Goal: Information Seeking & Learning: Learn about a topic

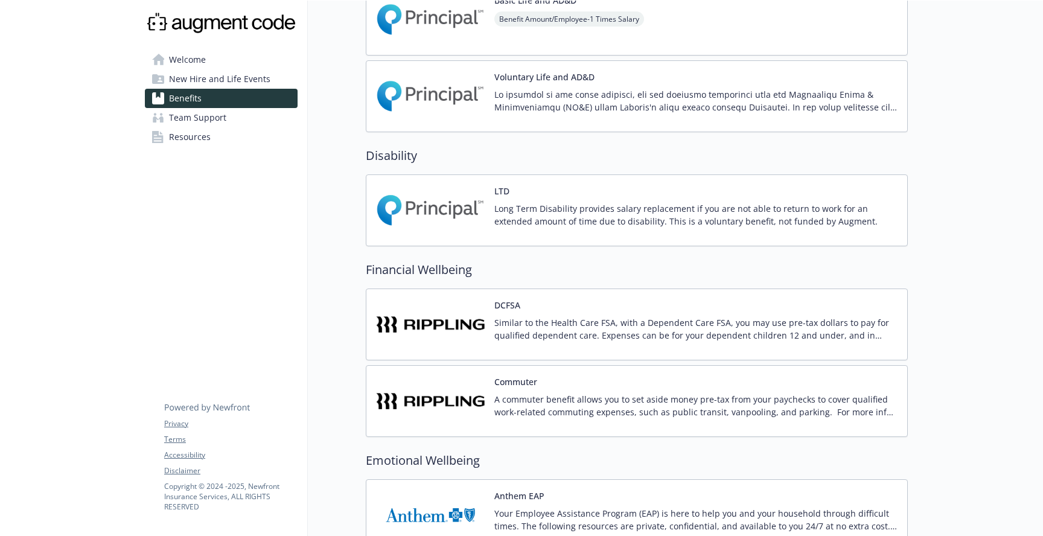
scroll to position [645, 0]
click at [396, 151] on h2 "Disability" at bounding box center [637, 156] width 542 height 18
click at [454, 148] on h2 "Disability" at bounding box center [637, 156] width 542 height 18
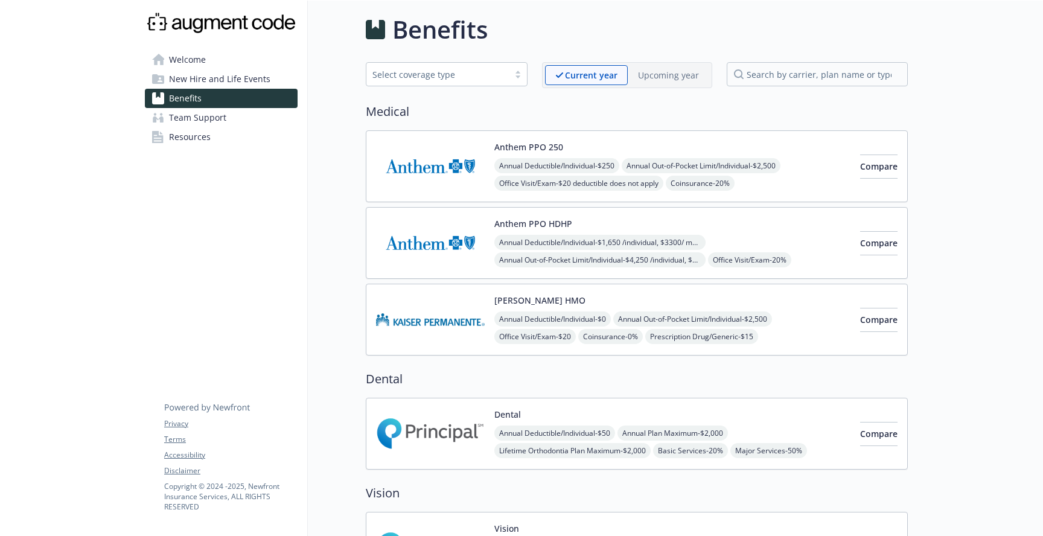
scroll to position [0, 0]
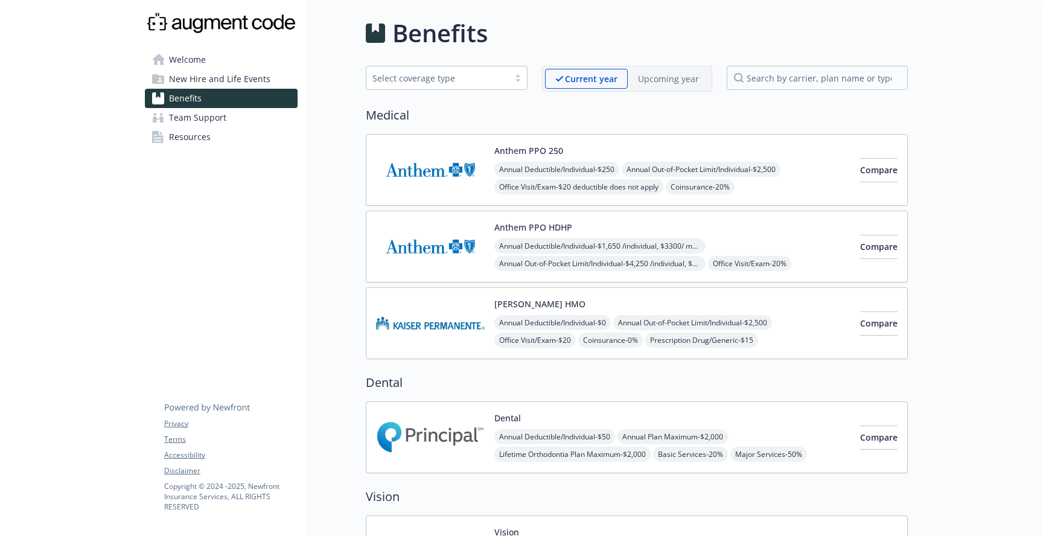
click at [619, 144] on div "Anthem PPO 250 Annual Deductible/Individual - $250 Annual Out-of-Pocket Limit/I…" at bounding box center [637, 170] width 542 height 72
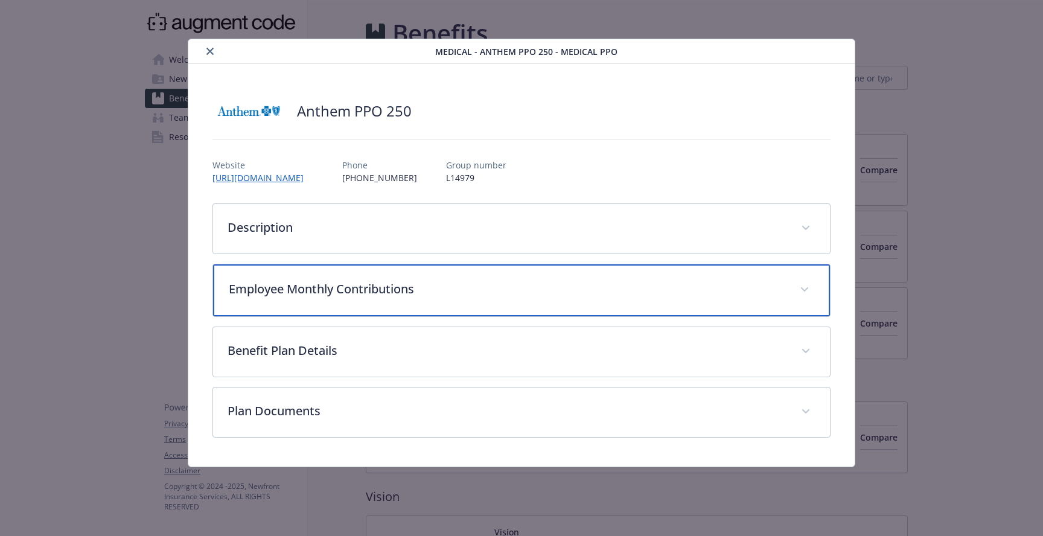
click at [328, 281] on p "Employee Monthly Contributions" at bounding box center [507, 289] width 556 height 18
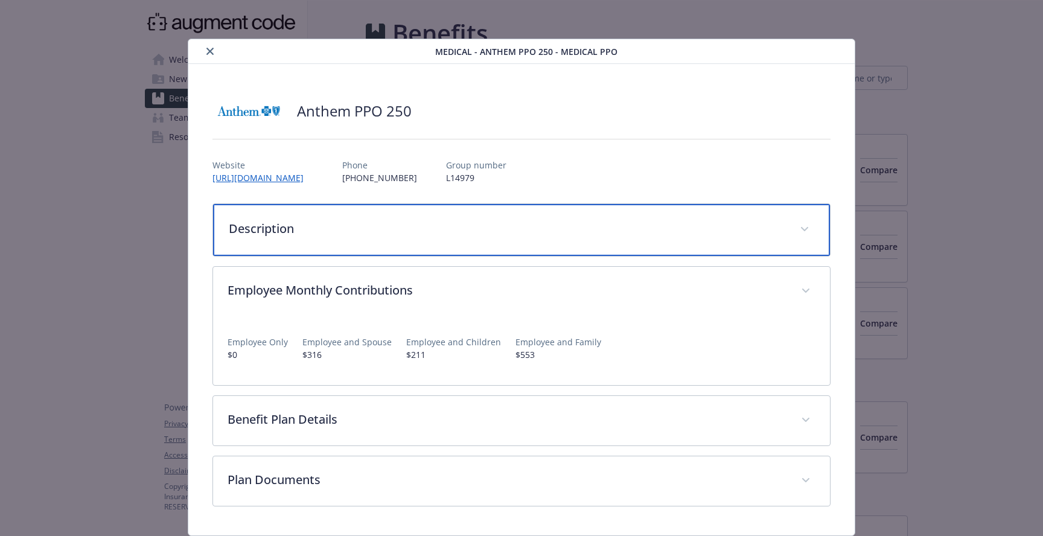
click at [348, 223] on p "Description" at bounding box center [507, 229] width 556 height 18
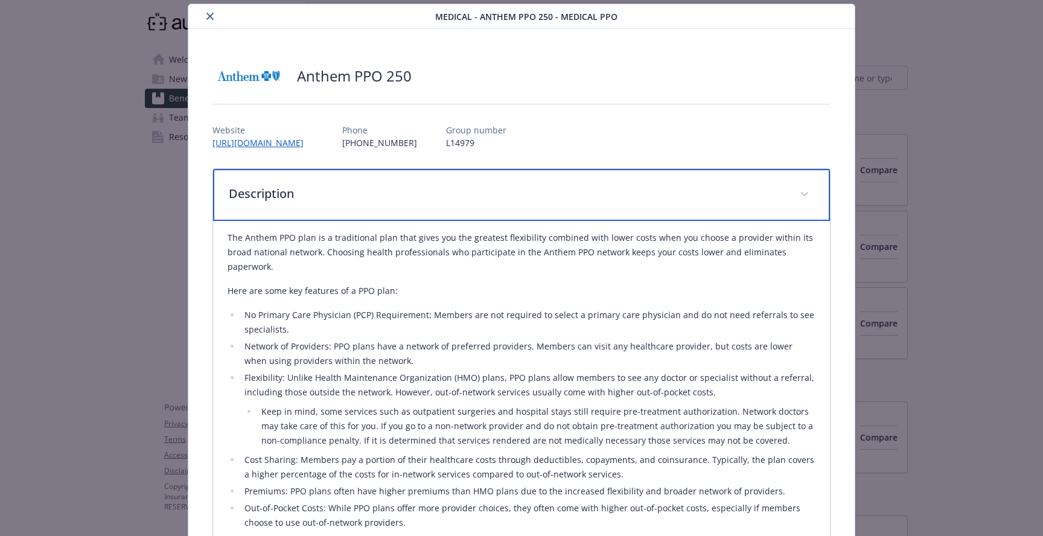
scroll to position [41, 0]
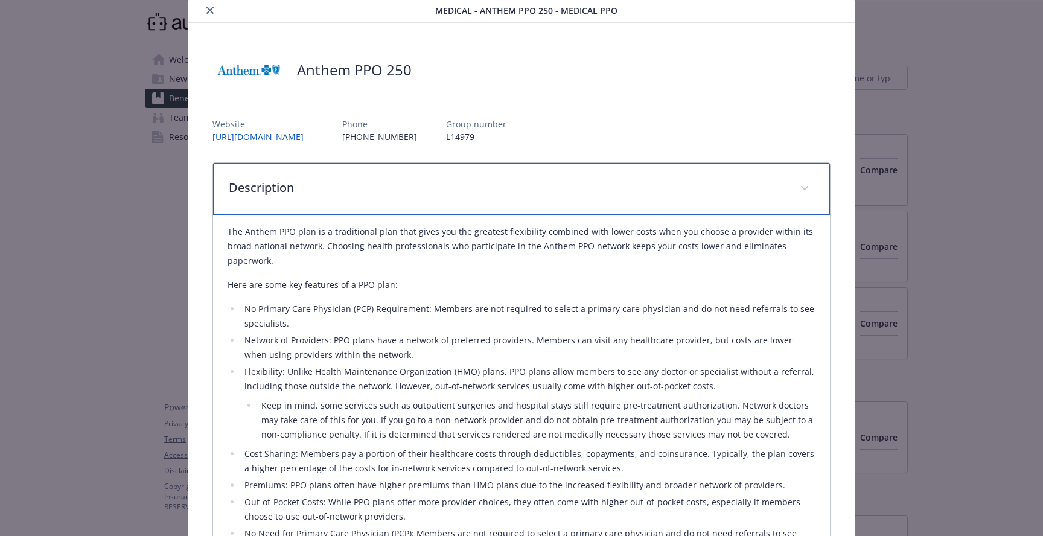
click at [389, 177] on div "Description" at bounding box center [521, 189] width 617 height 52
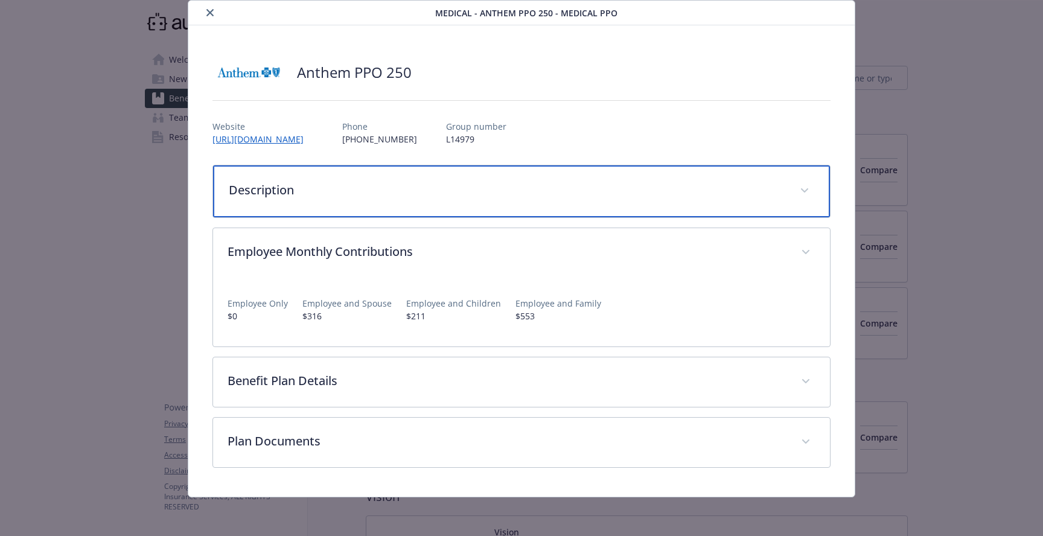
scroll to position [39, 0]
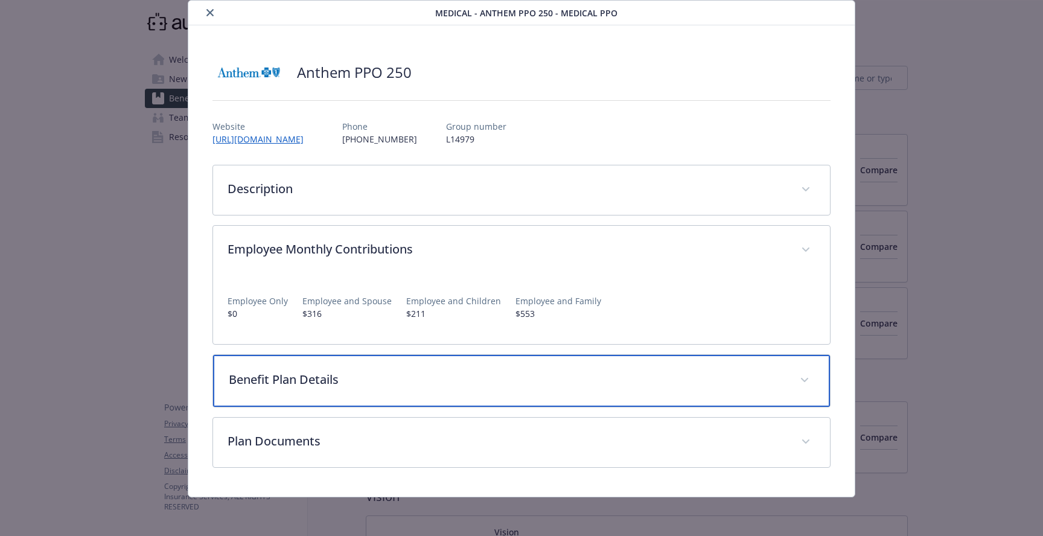
click at [377, 375] on p "Benefit Plan Details" at bounding box center [507, 380] width 556 height 18
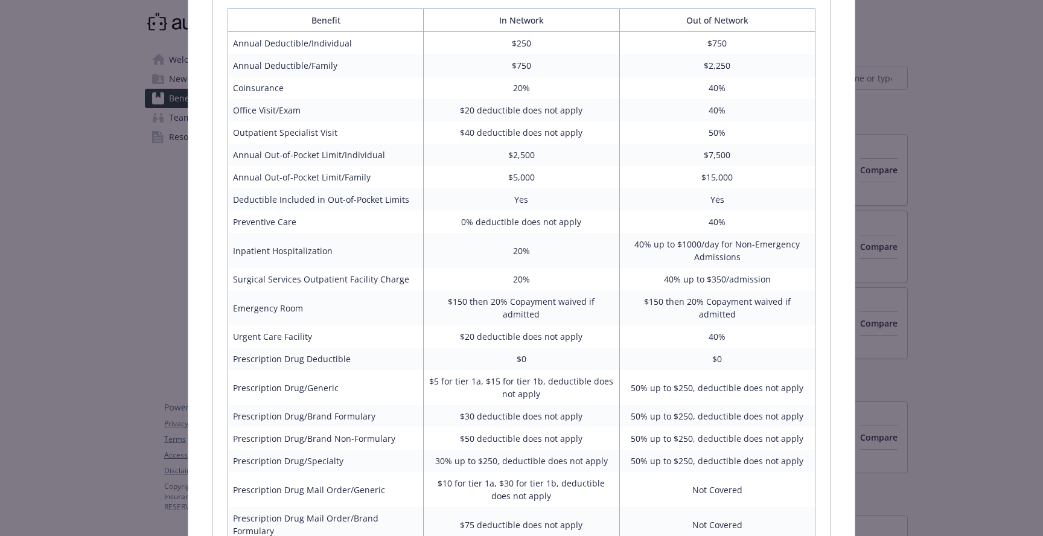
scroll to position [437, 0]
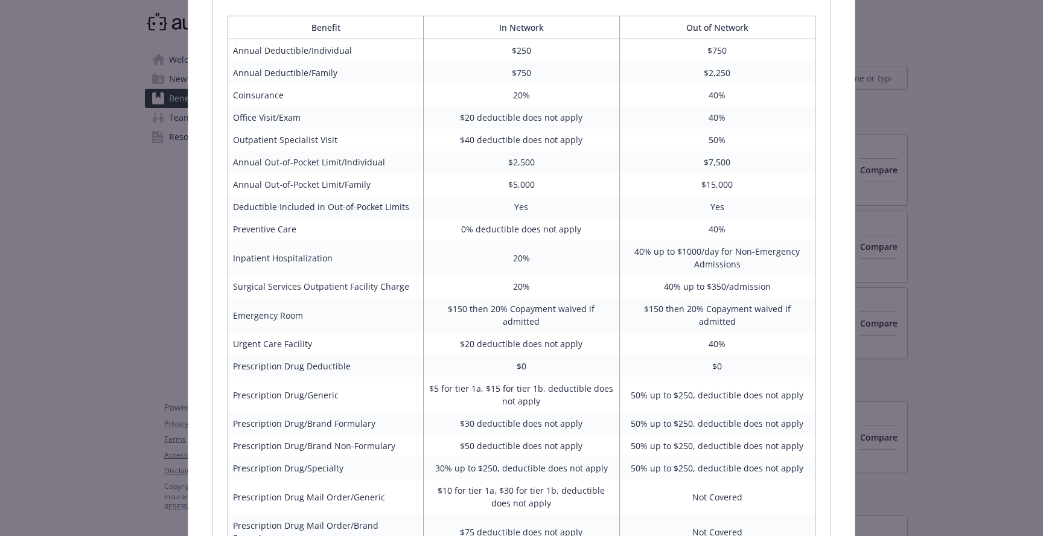
click at [470, 145] on td "$40 deductible does not apply" at bounding box center [522, 140] width 196 height 22
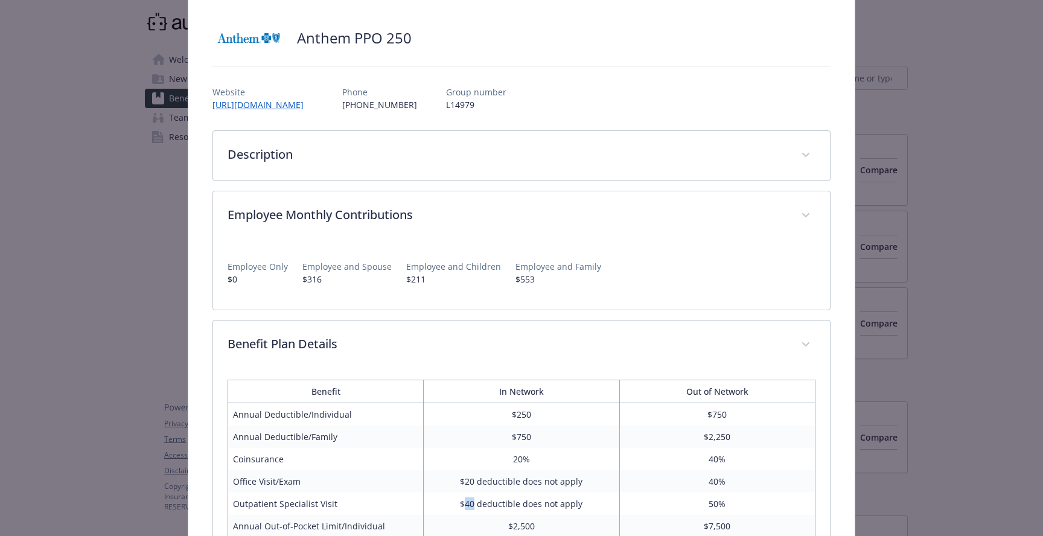
scroll to position [0, 0]
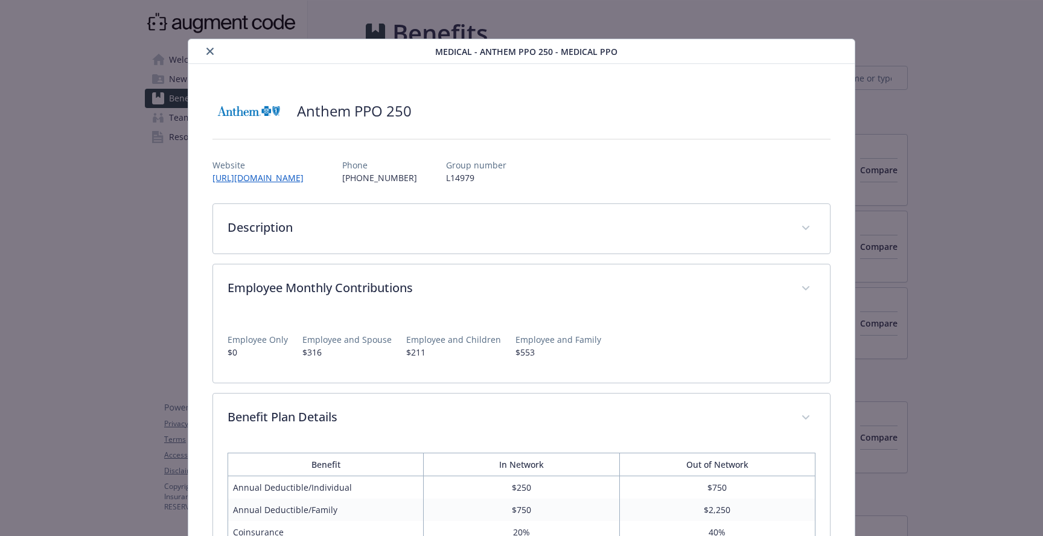
click at [209, 51] on icon "close" at bounding box center [209, 51] width 7 height 7
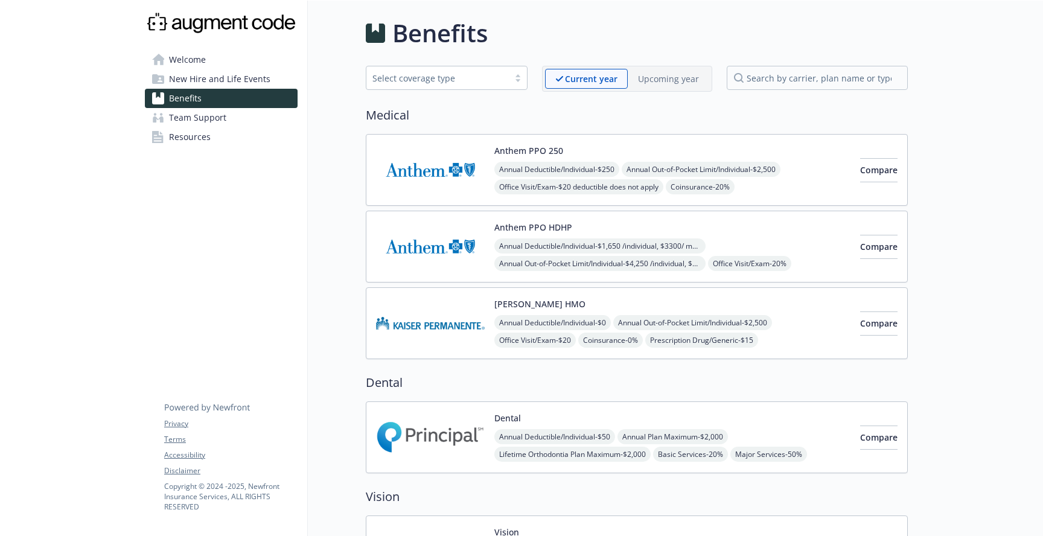
click at [459, 239] on img at bounding box center [430, 246] width 109 height 51
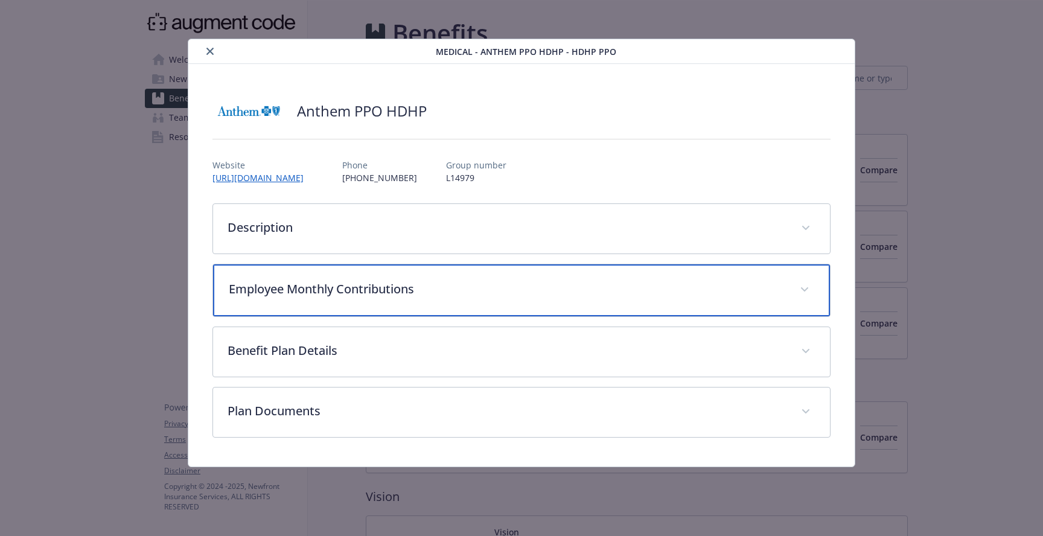
click at [386, 297] on div "Employee Monthly Contributions" at bounding box center [521, 290] width 617 height 52
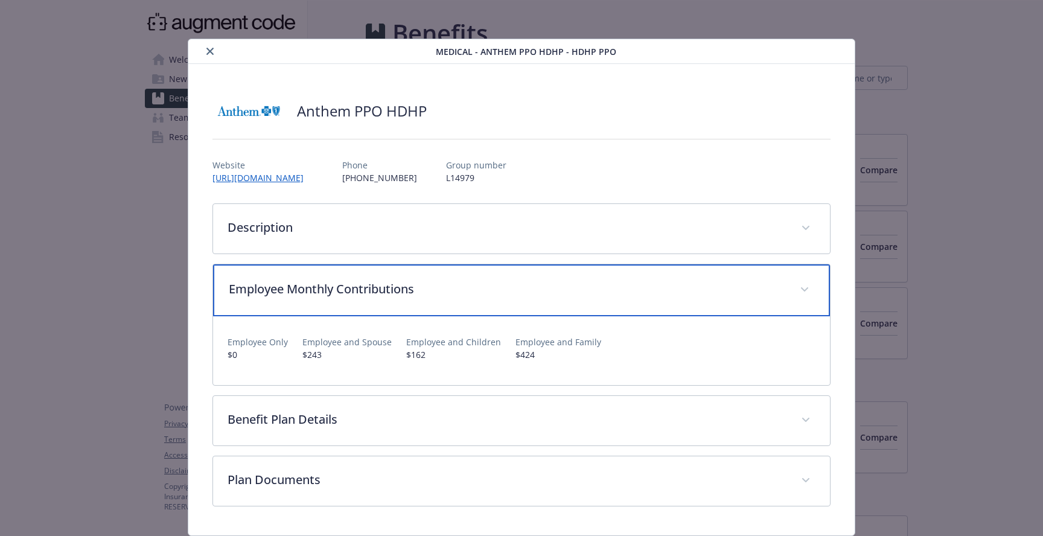
click at [386, 297] on p "Employee Monthly Contributions" at bounding box center [507, 289] width 556 height 18
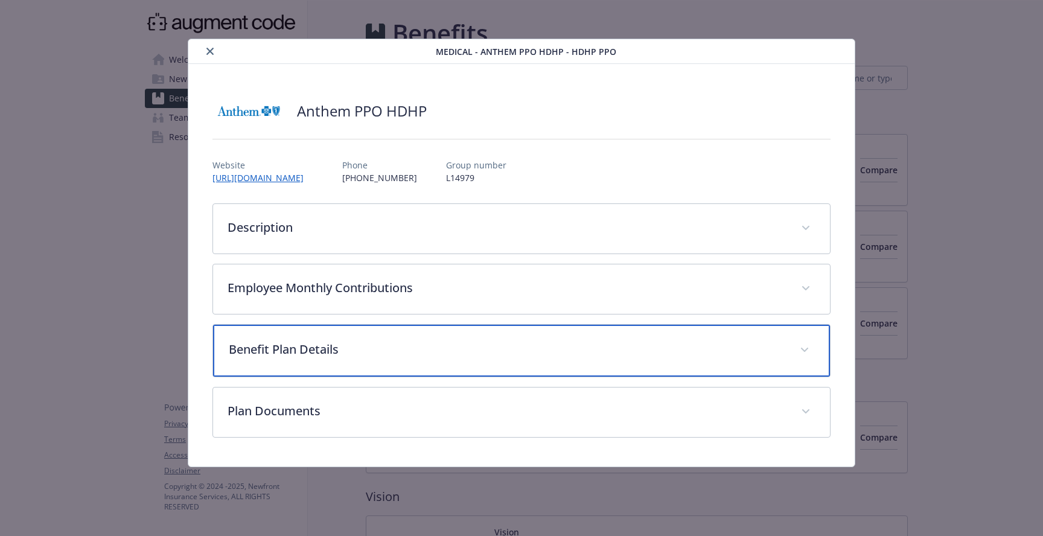
click at [374, 339] on div "Benefit Plan Details" at bounding box center [521, 351] width 617 height 52
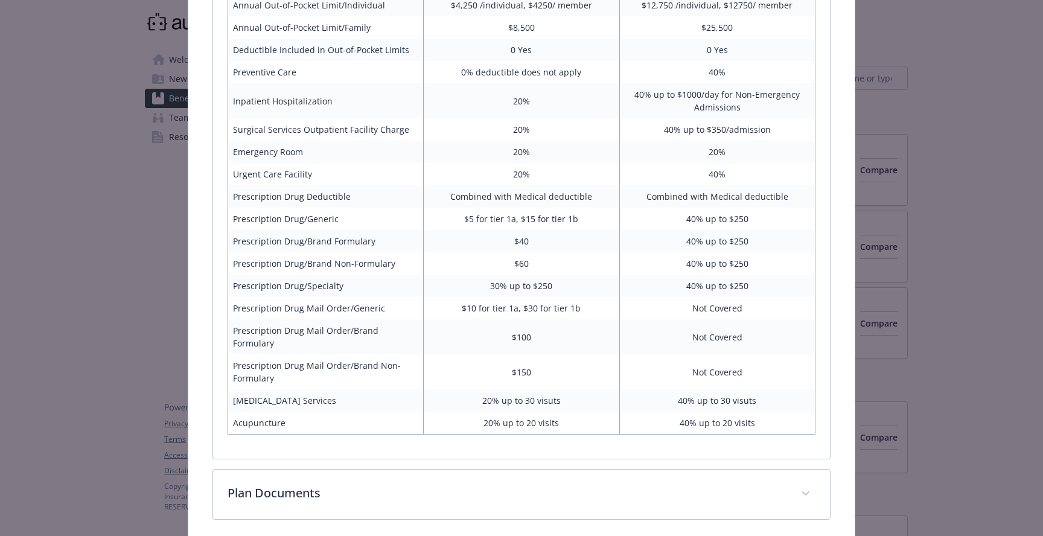
scroll to position [518, 0]
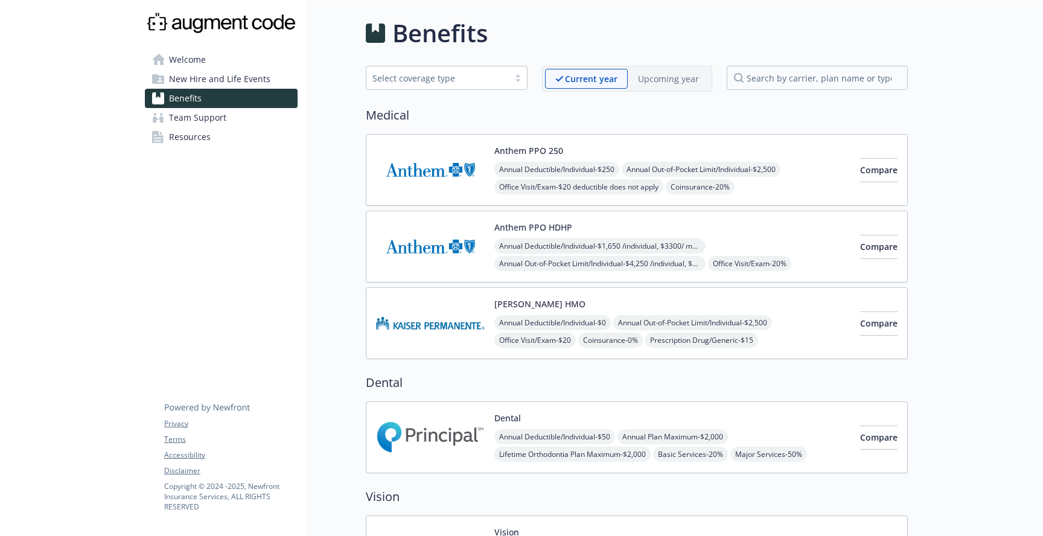
click at [446, 166] on img at bounding box center [430, 169] width 109 height 51
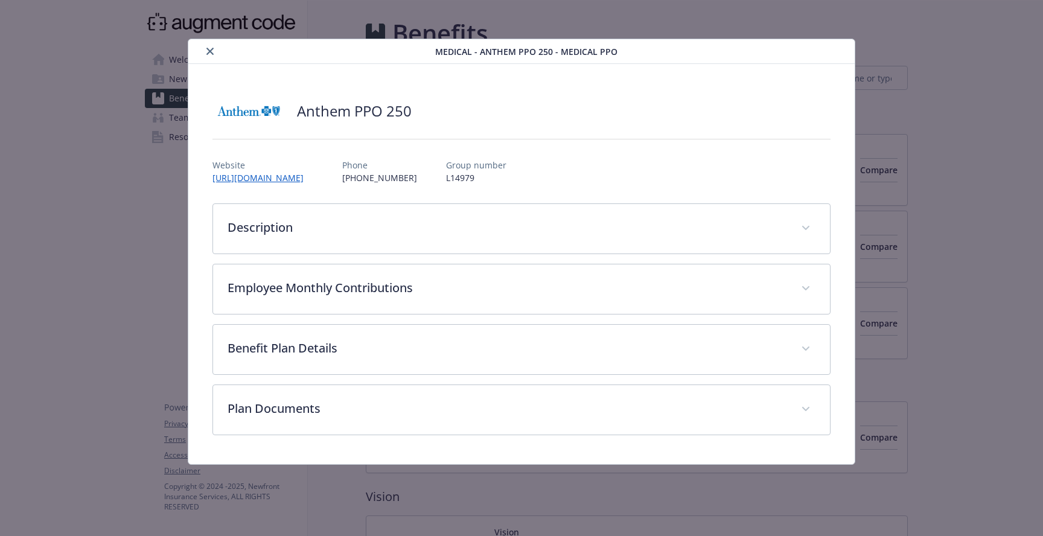
click at [208, 62] on div "Medical - Anthem PPO 250 - Medical PPO" at bounding box center [521, 51] width 666 height 25
click at [209, 52] on icon "close" at bounding box center [209, 51] width 7 height 7
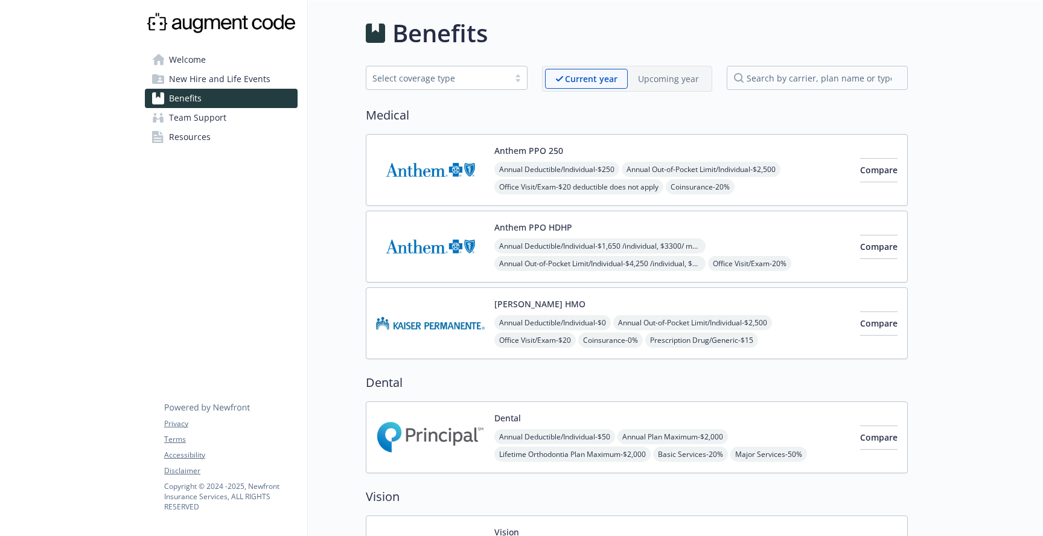
click at [770, 173] on span "Annual Out-of-Pocket Limit/Individual - $2,500" at bounding box center [701, 169] width 159 height 15
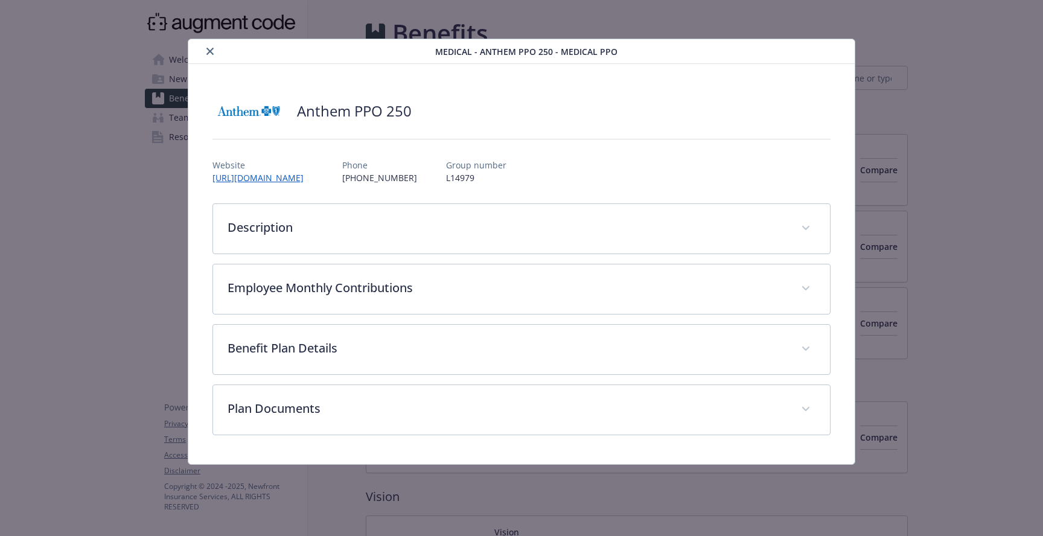
click at [351, 116] on h2 "Anthem PPO 250" at bounding box center [354, 111] width 115 height 21
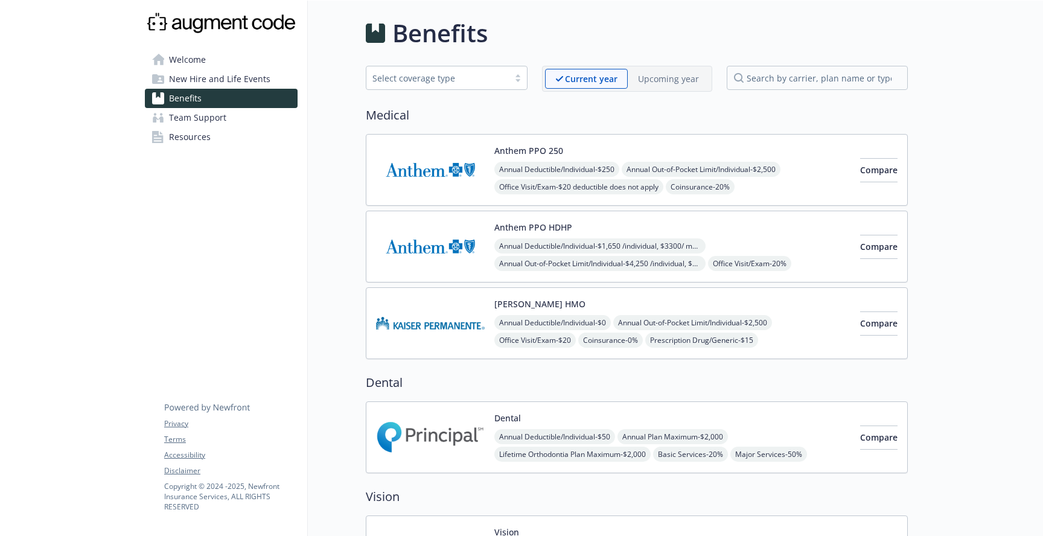
click at [693, 153] on div "Anthem PPO 250 Annual Deductible/Individual - $250 Annual Out-of-Pocket Limit/I…" at bounding box center [672, 169] width 356 height 51
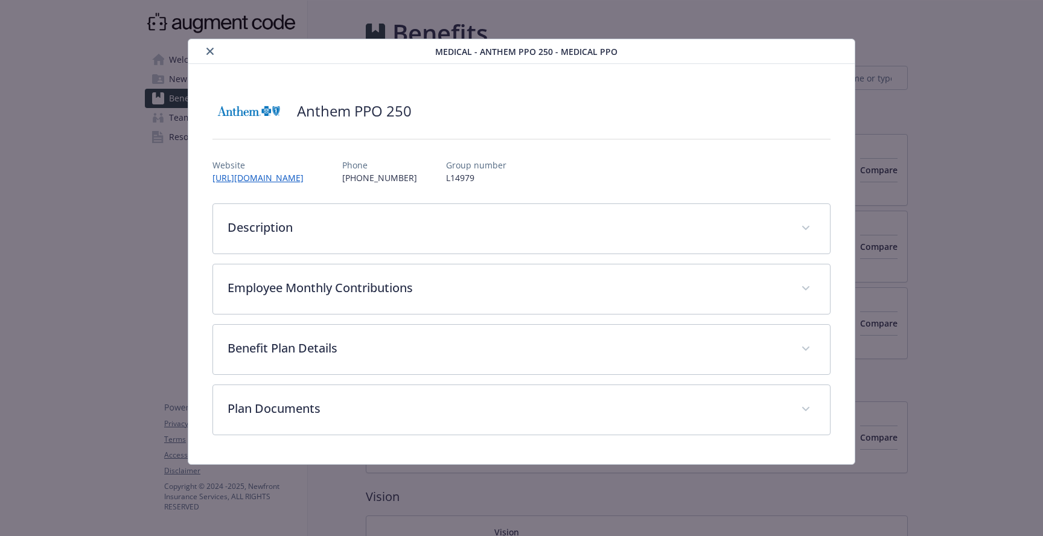
click at [205, 49] on button "close" at bounding box center [210, 51] width 14 height 14
